Goal: Use online tool/utility: Utilize a website feature to perform a specific function

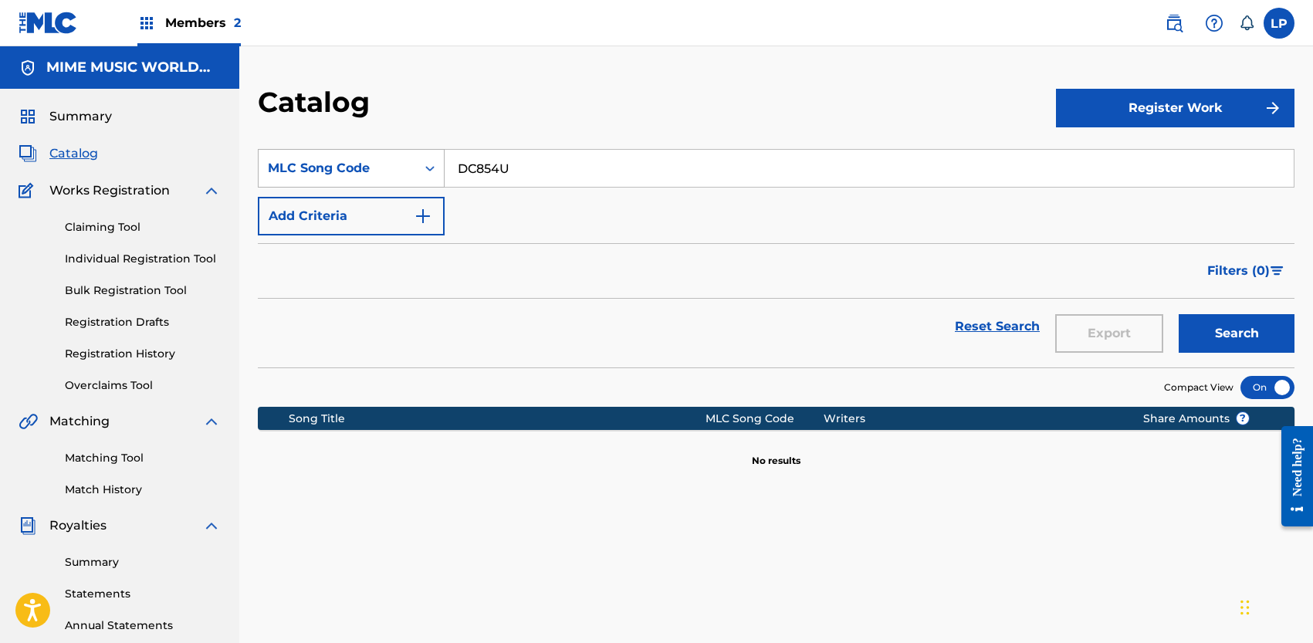
click at [358, 154] on div "MLC Song Code" at bounding box center [337, 168] width 157 height 29
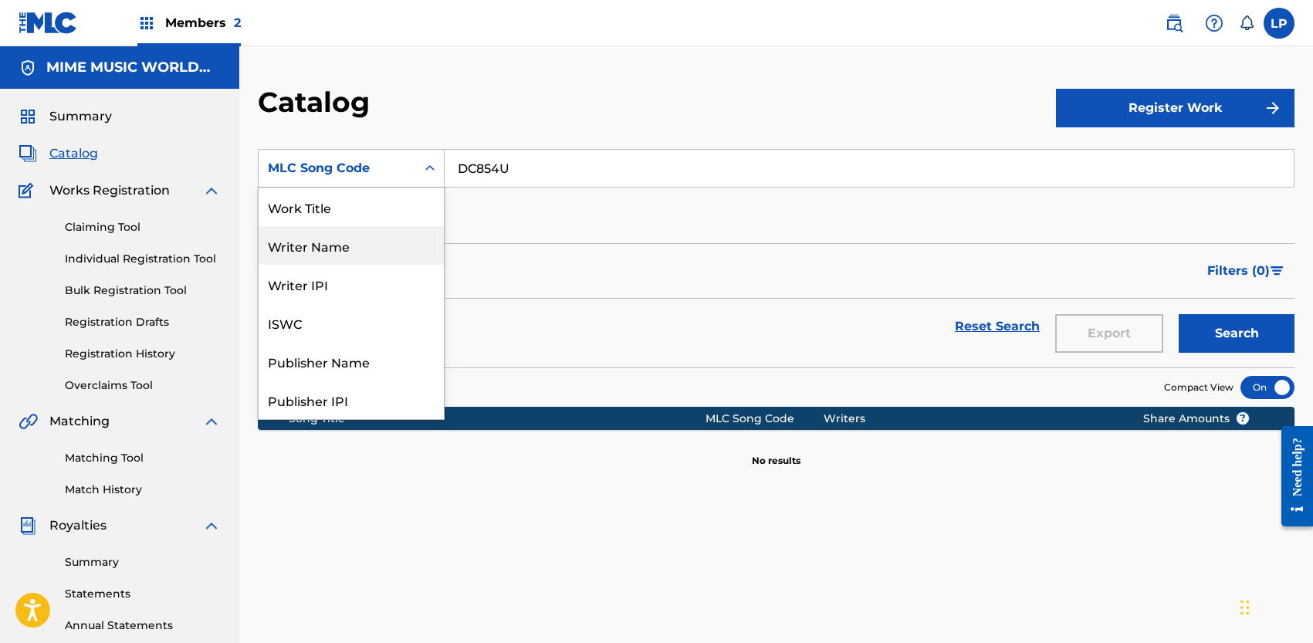
click at [366, 244] on div "Writer Name" at bounding box center [351, 245] width 185 height 39
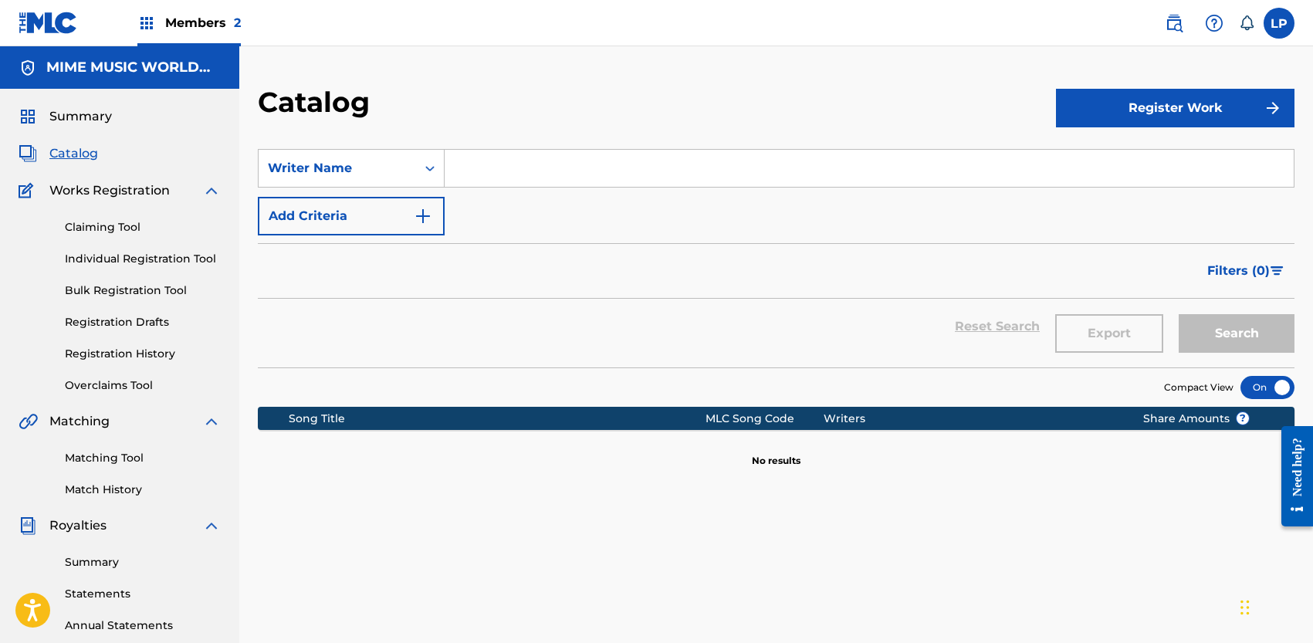
click at [529, 173] on input "Search Form" at bounding box center [869, 168] width 849 height 37
type input "tevin"
click at [1179, 314] on button "Search" at bounding box center [1237, 333] width 116 height 39
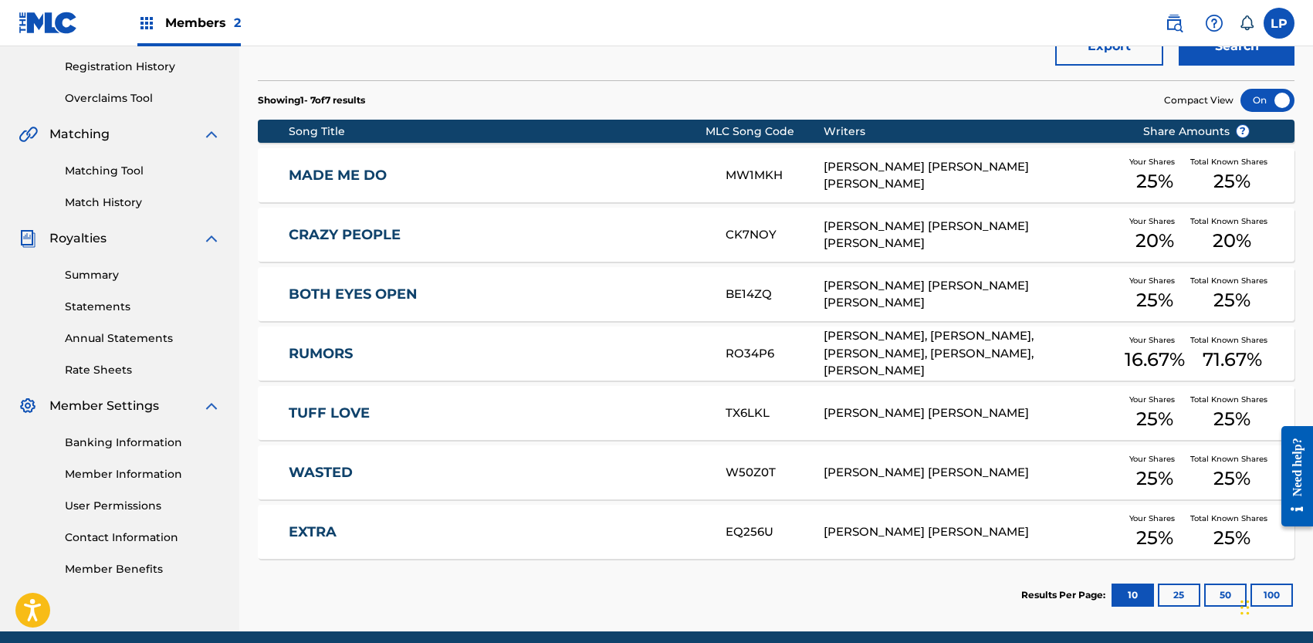
scroll to position [297, 0]
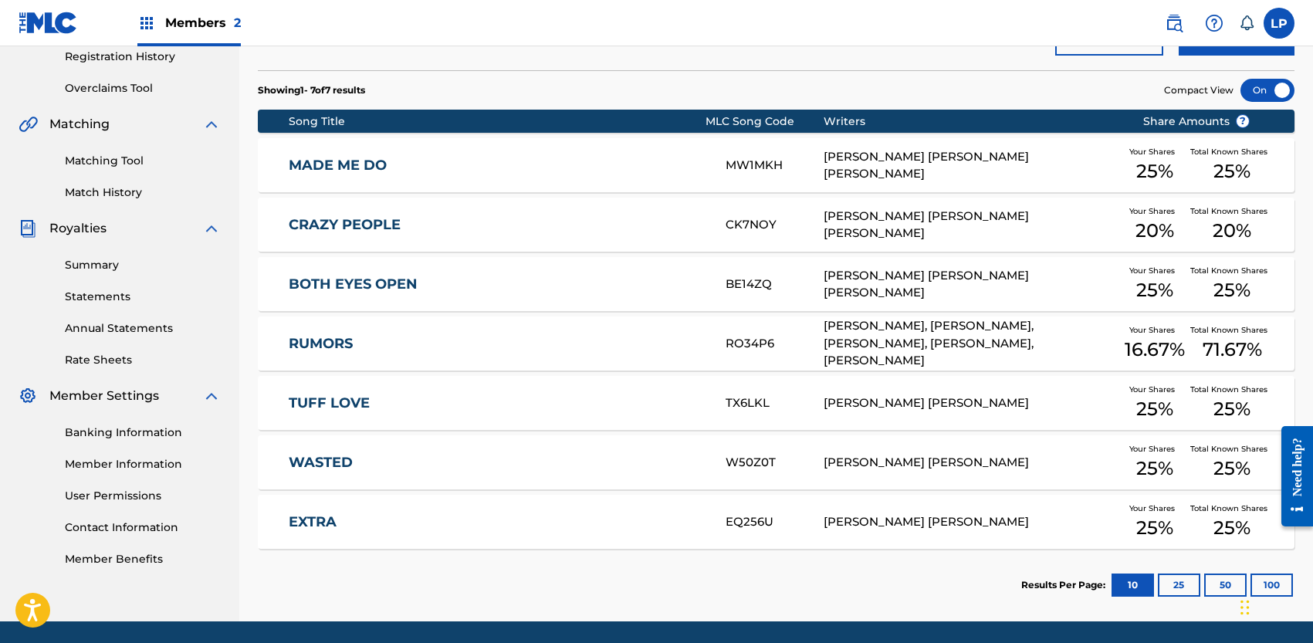
click at [606, 399] on link "TUFF LOVE" at bounding box center [497, 403] width 416 height 18
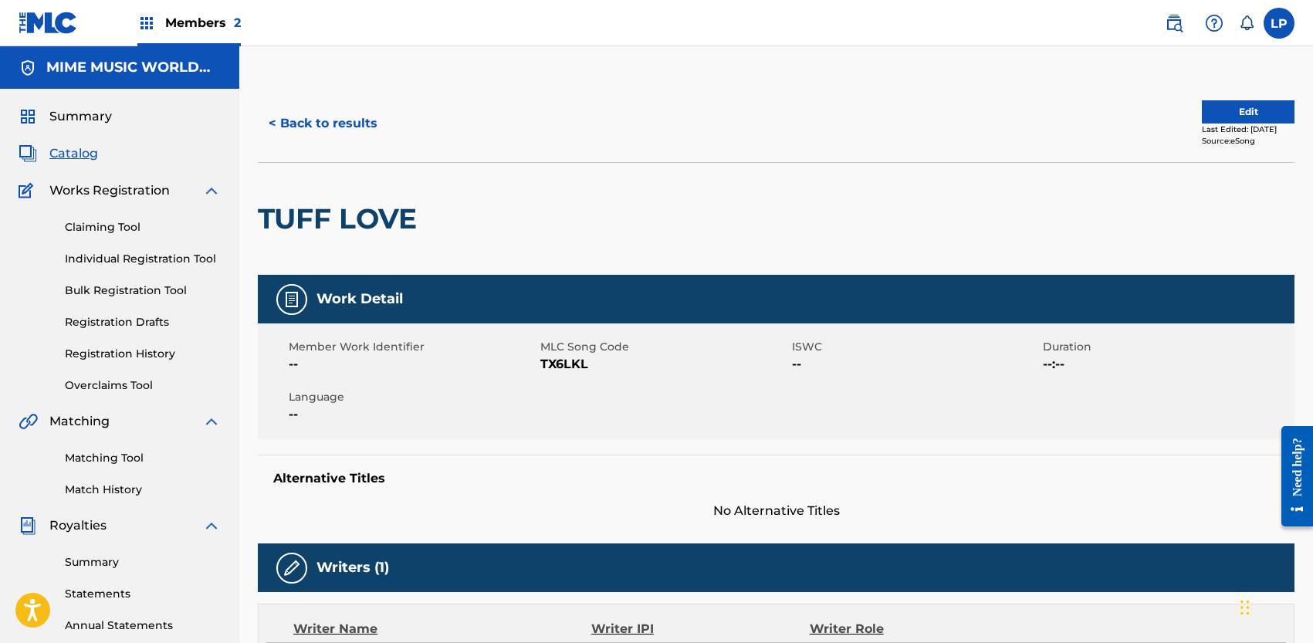
click at [340, 127] on button "< Back to results" at bounding box center [323, 123] width 130 height 39
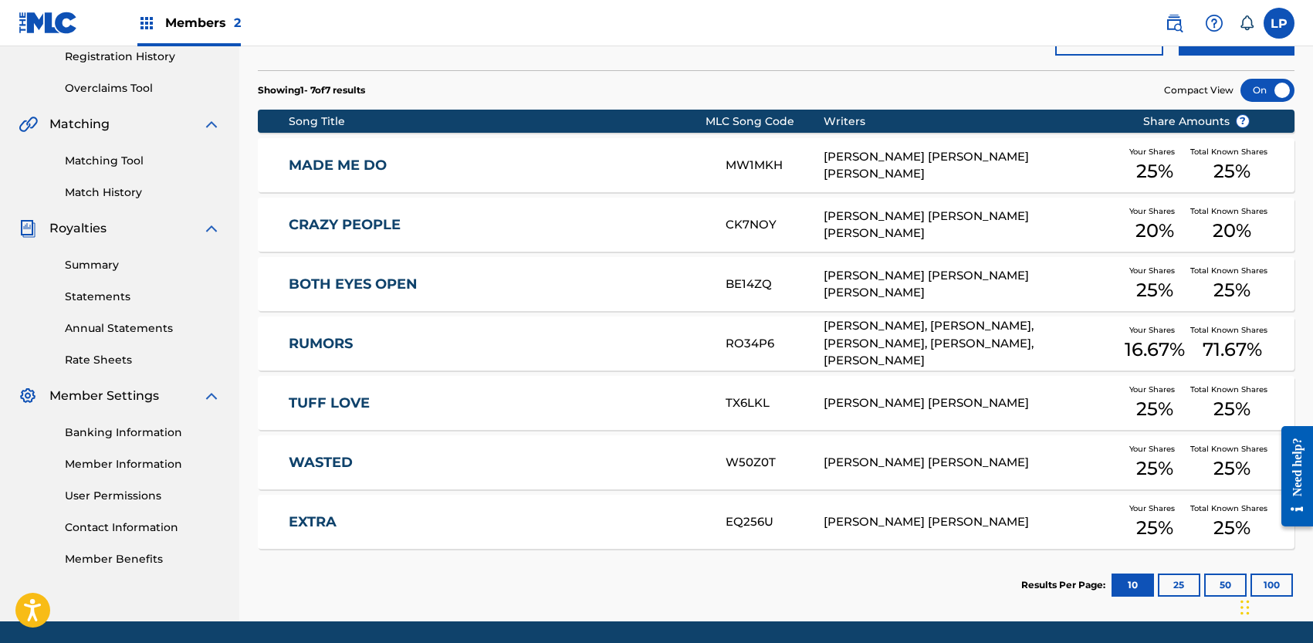
click at [560, 171] on link "MADE ME DO" at bounding box center [497, 166] width 416 height 18
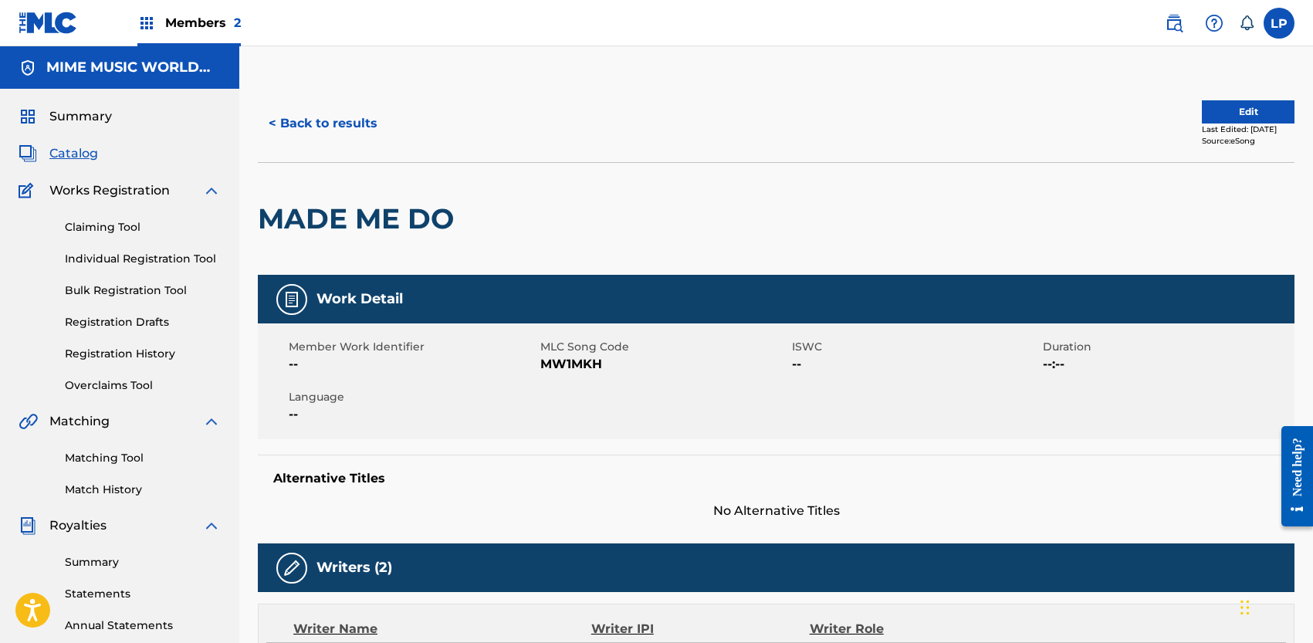
click at [348, 116] on button "< Back to results" at bounding box center [323, 123] width 130 height 39
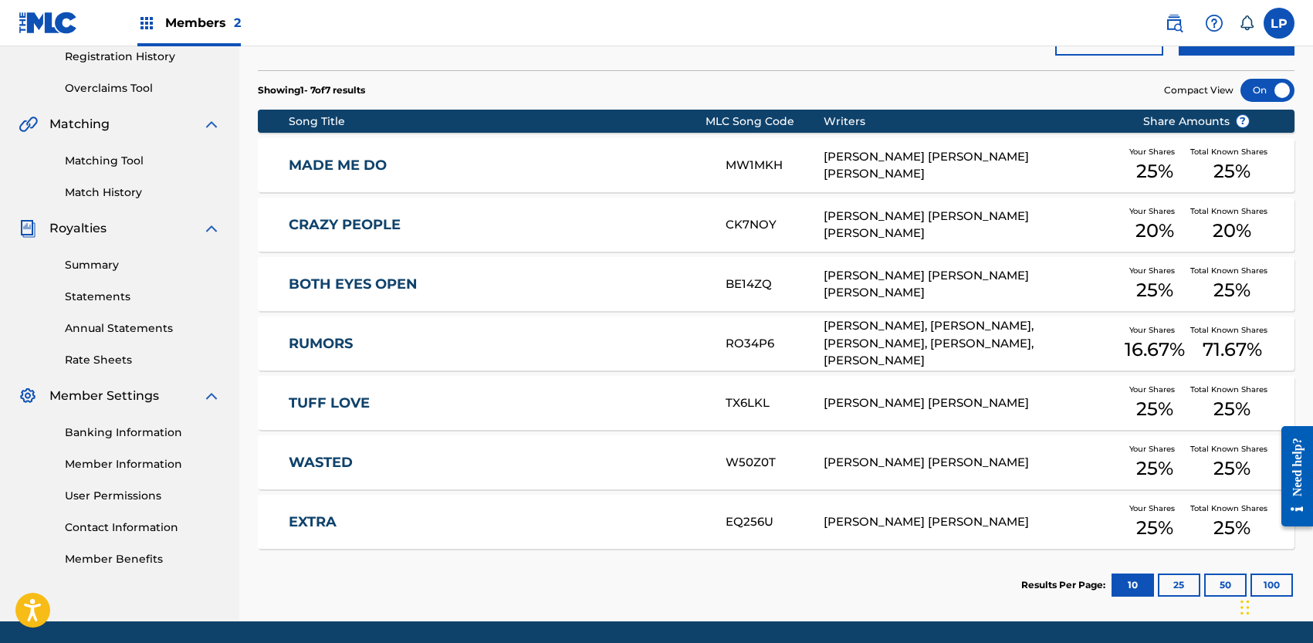
click at [473, 519] on link "EXTRA" at bounding box center [497, 522] width 416 height 18
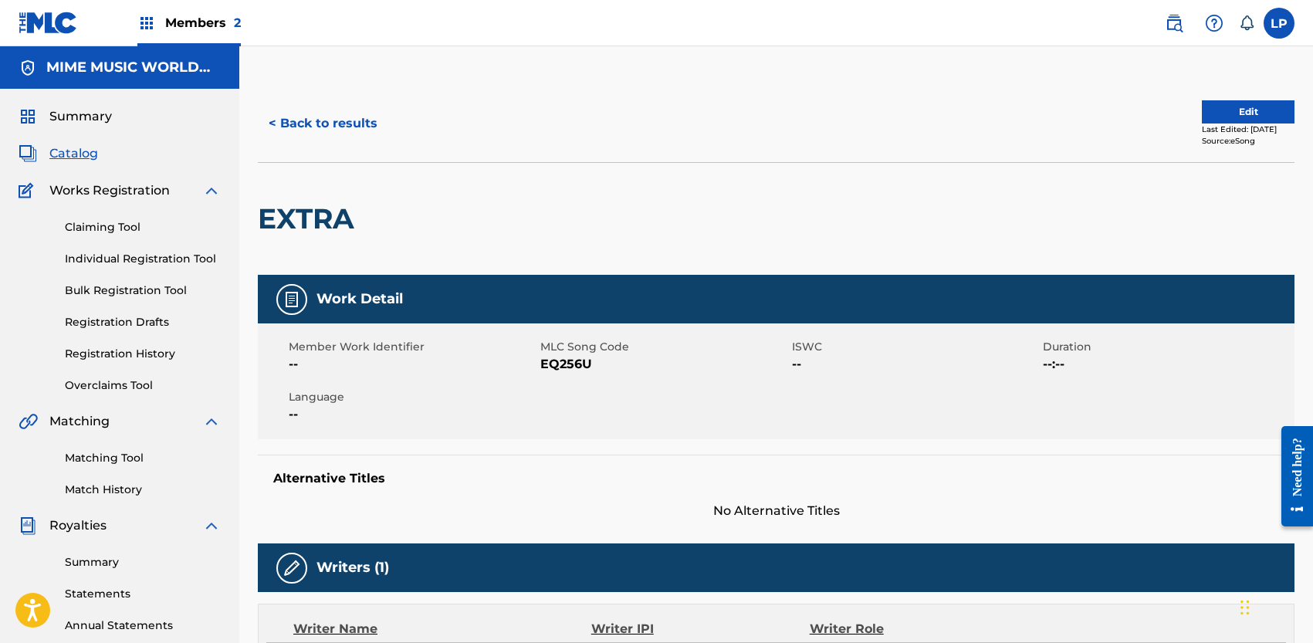
click at [129, 455] on link "Matching Tool" at bounding box center [143, 458] width 156 height 16
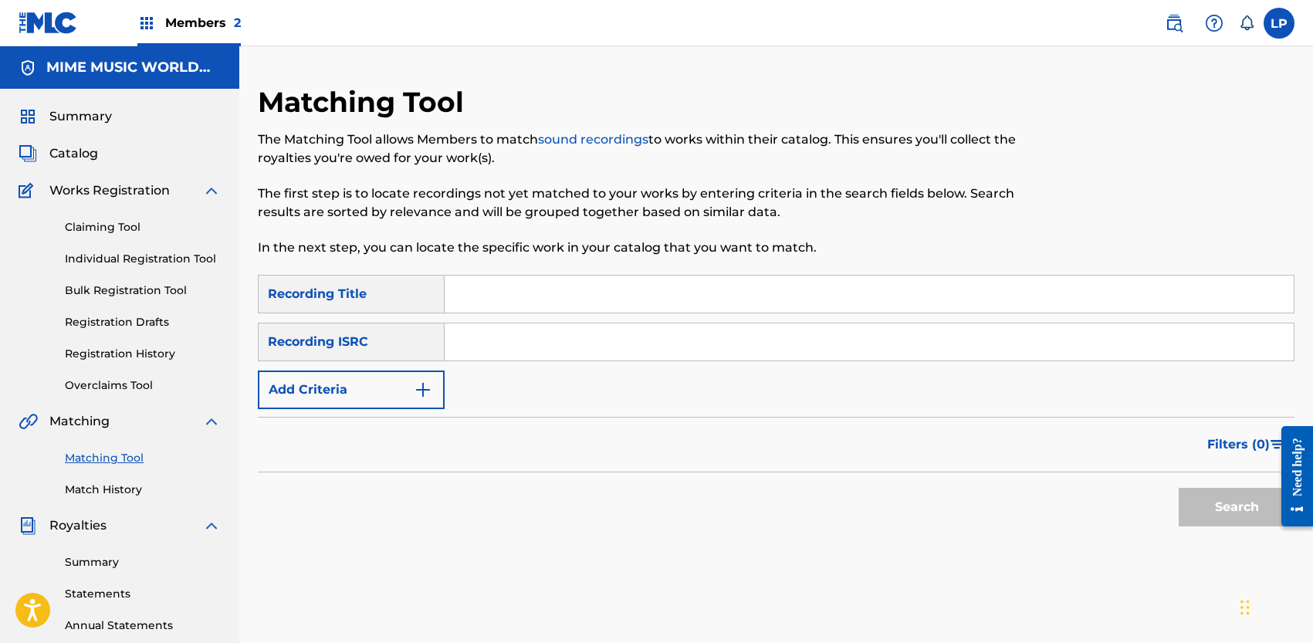
click at [517, 303] on input "Search Form" at bounding box center [869, 294] width 849 height 37
type input "EXTRA"
click at [416, 347] on div "Recording ISRC" at bounding box center [351, 342] width 187 height 39
click at [372, 345] on div "Recording ISRC" at bounding box center [351, 342] width 187 height 39
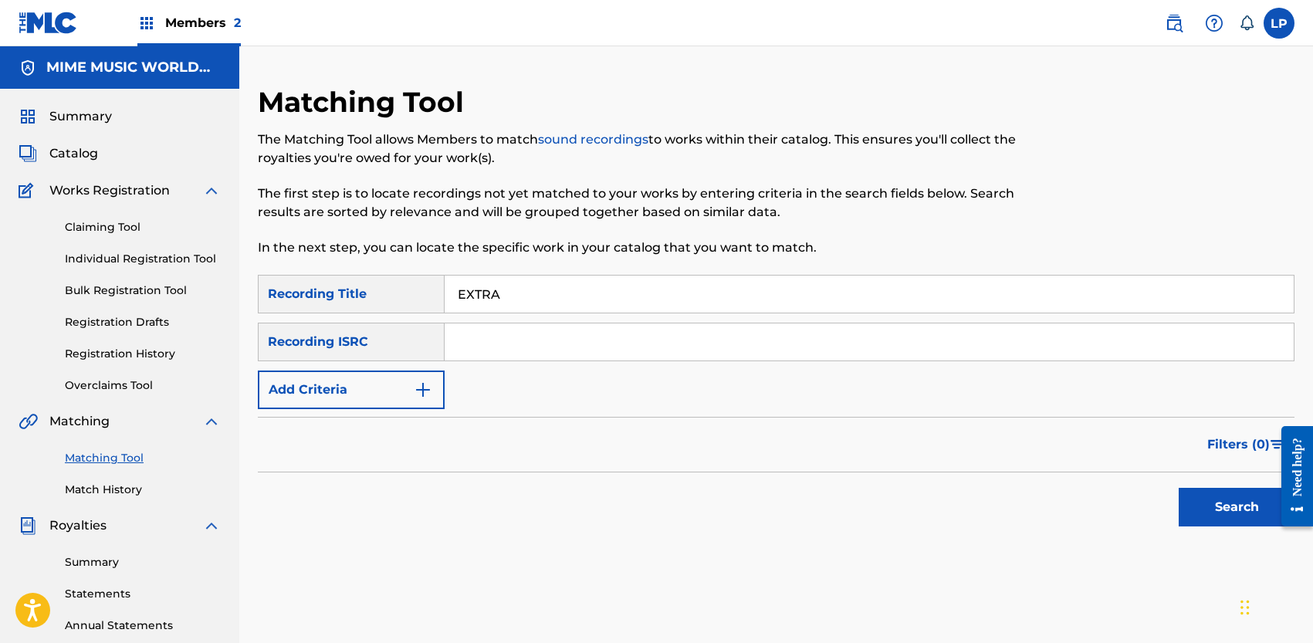
click at [372, 345] on div "Recording ISRC" at bounding box center [351, 342] width 187 height 39
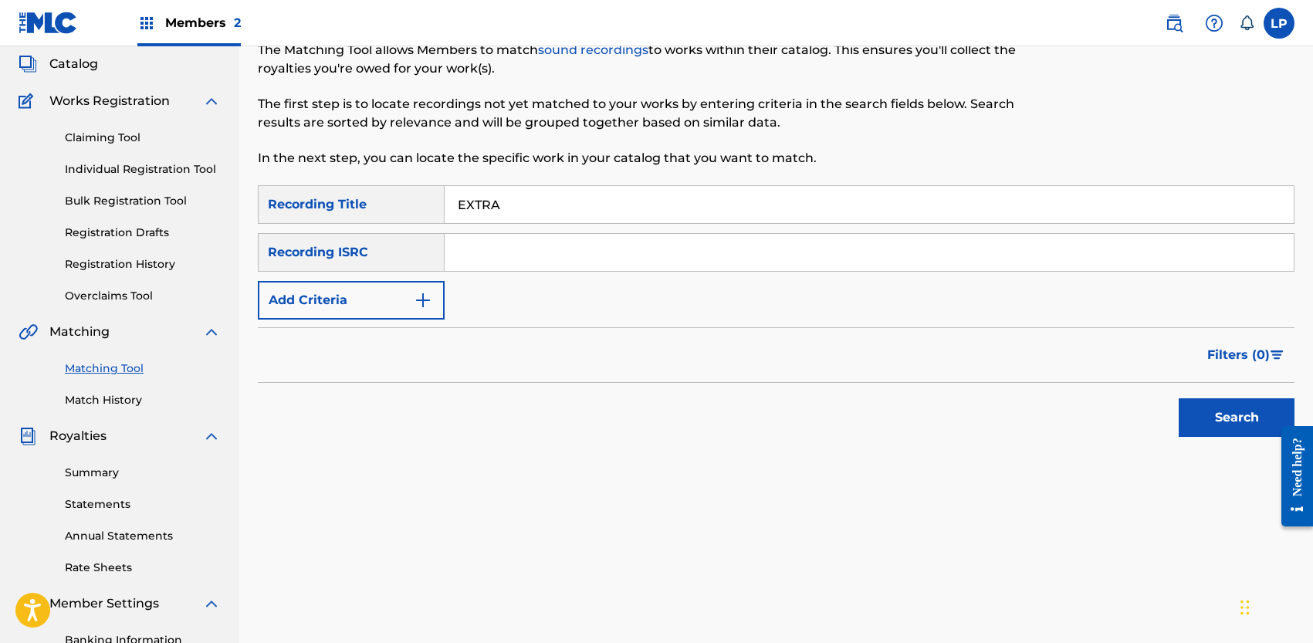
scroll to position [100, 0]
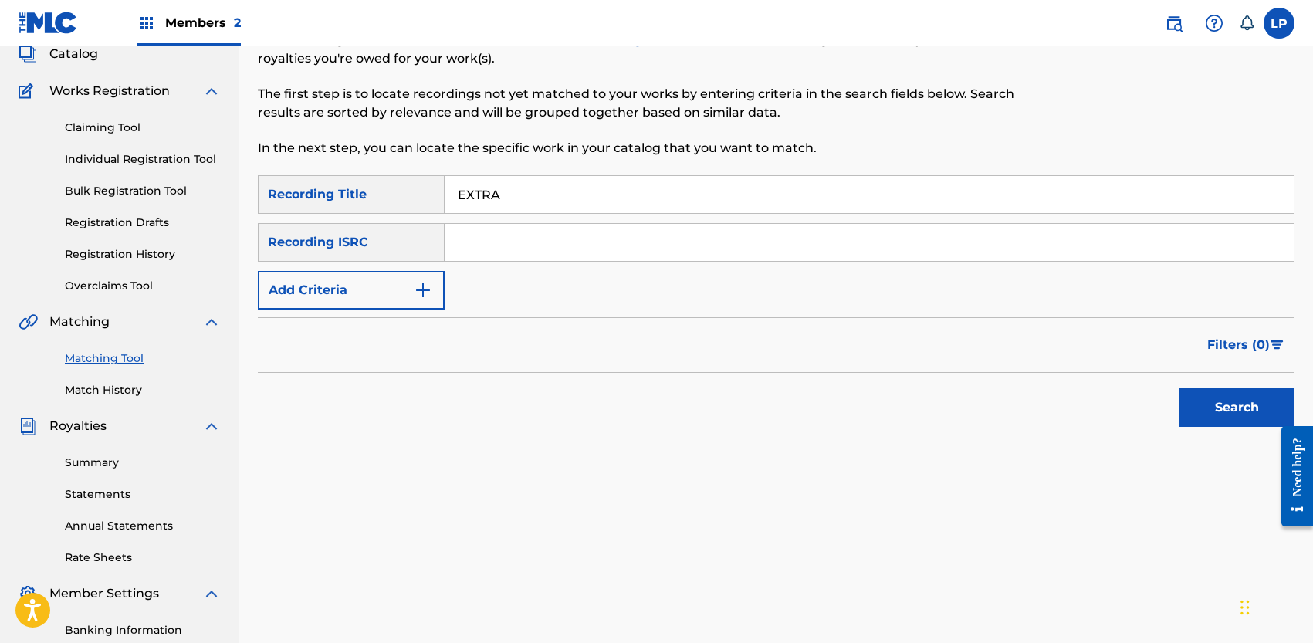
click at [401, 244] on div "Recording ISRC" at bounding box center [351, 242] width 187 height 39
click at [510, 204] on input "EXTRA" at bounding box center [869, 194] width 849 height 37
click at [511, 204] on input "EXTRA" at bounding box center [869, 194] width 849 height 37
click at [124, 386] on link "Match History" at bounding box center [143, 390] width 156 height 16
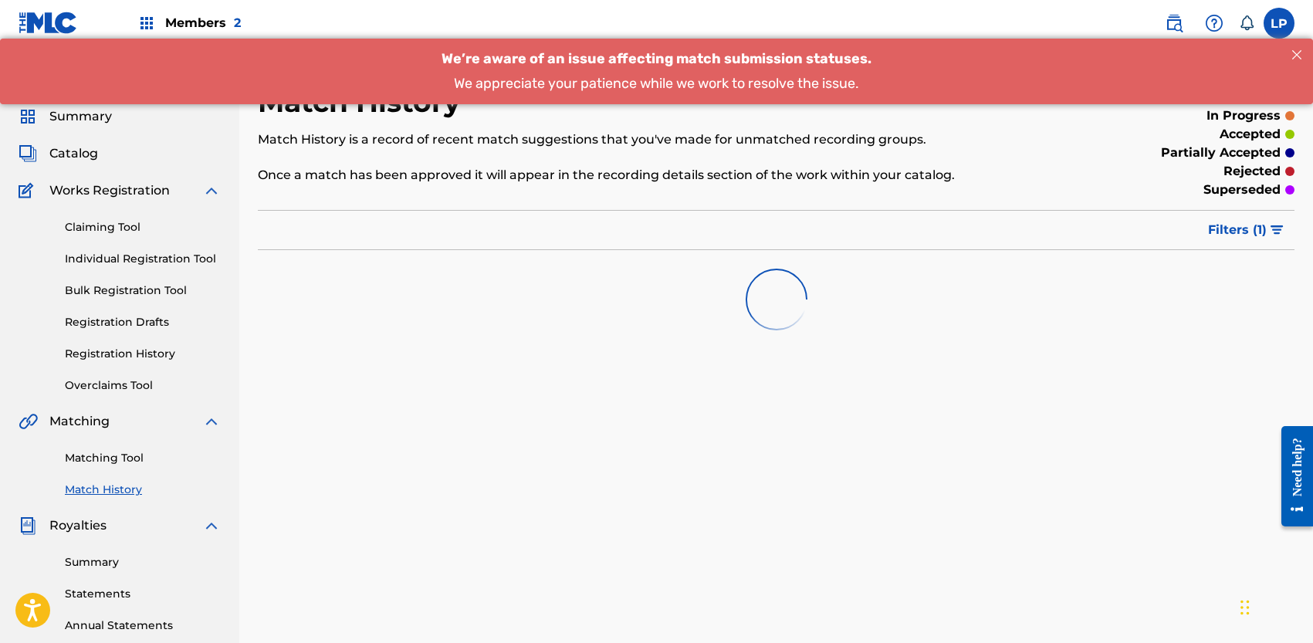
click at [120, 455] on link "Matching Tool" at bounding box center [143, 458] width 156 height 16
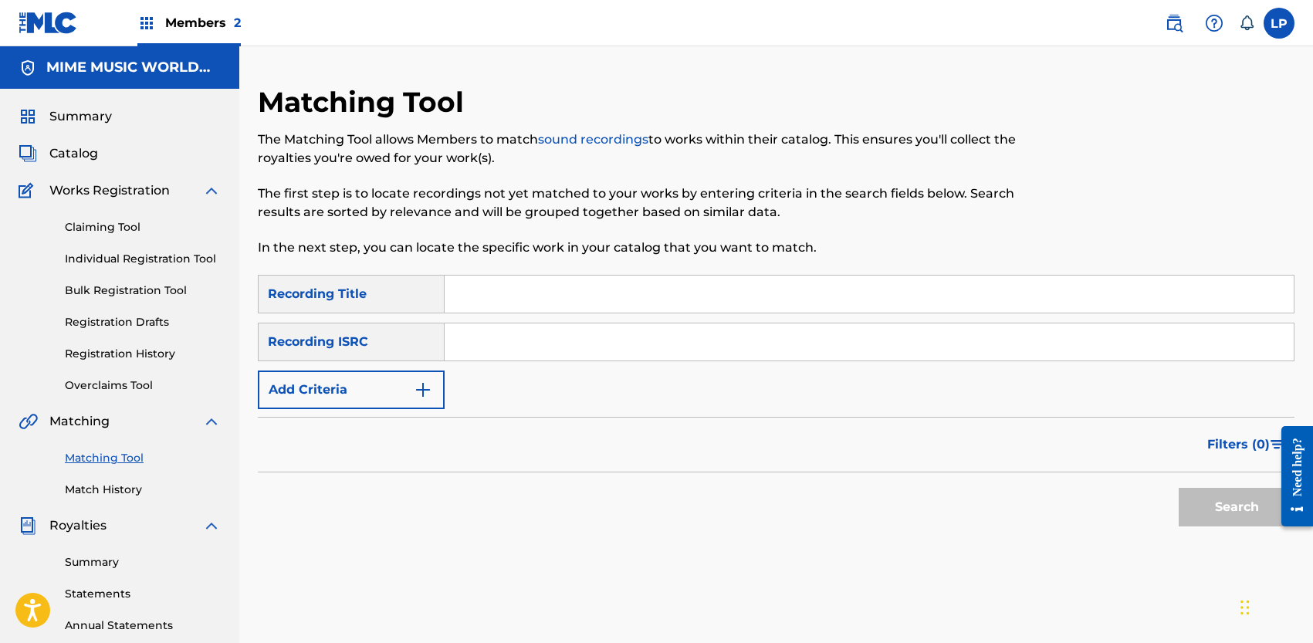
click at [390, 343] on div "Recording ISRC" at bounding box center [351, 342] width 187 height 39
click at [349, 360] on div "Recording ISRC" at bounding box center [351, 342] width 187 height 39
click at [344, 339] on div "Recording ISRC" at bounding box center [351, 342] width 187 height 39
click at [354, 381] on button "Add Criteria" at bounding box center [351, 389] width 187 height 39
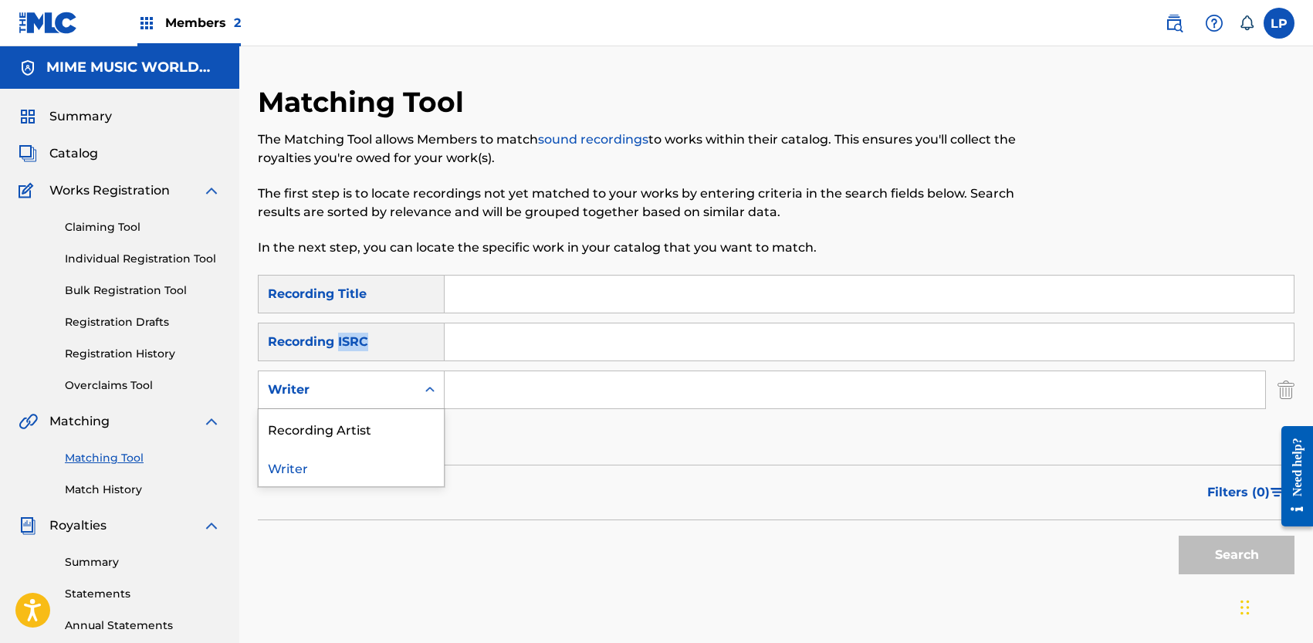
click at [395, 378] on div "Writer" at bounding box center [337, 389] width 157 height 29
click at [383, 414] on div "Recording Artist" at bounding box center [351, 428] width 185 height 39
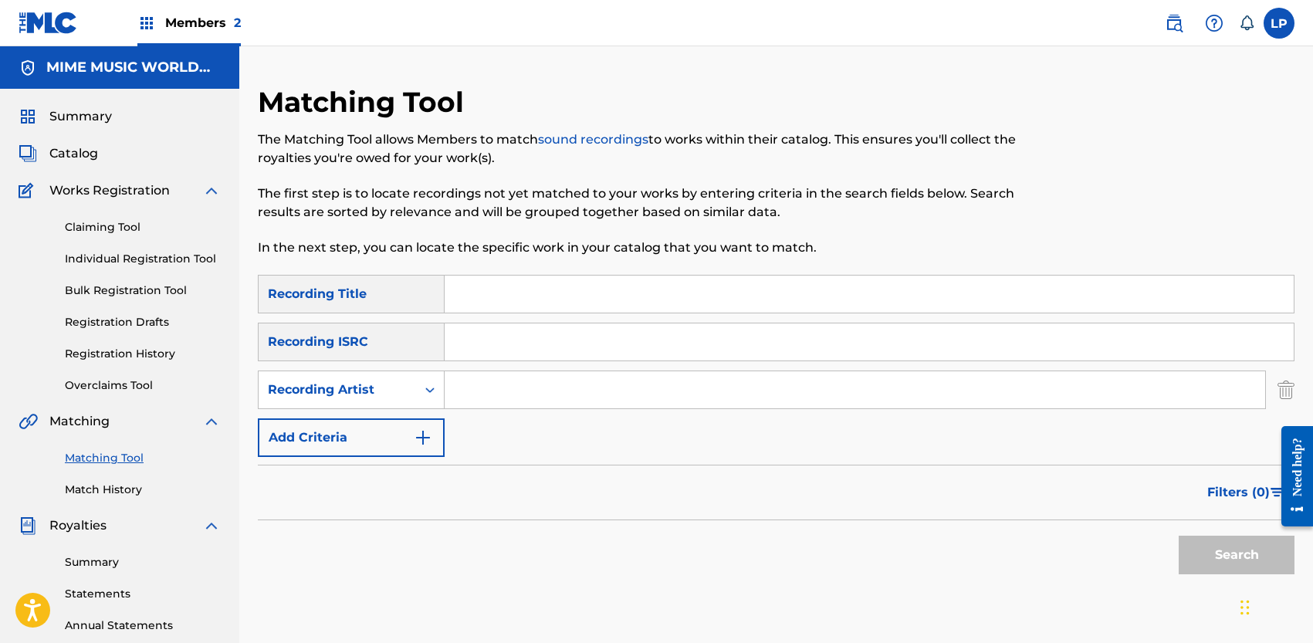
click at [498, 381] on input "Search Form" at bounding box center [855, 389] width 820 height 37
type input "KSHIDAY"
click at [550, 306] on input "Search Form" at bounding box center [869, 294] width 849 height 37
type input "EXTRA"
click at [1179, 536] on button "Search" at bounding box center [1237, 555] width 116 height 39
